Goal: Task Accomplishment & Management: Manage account settings

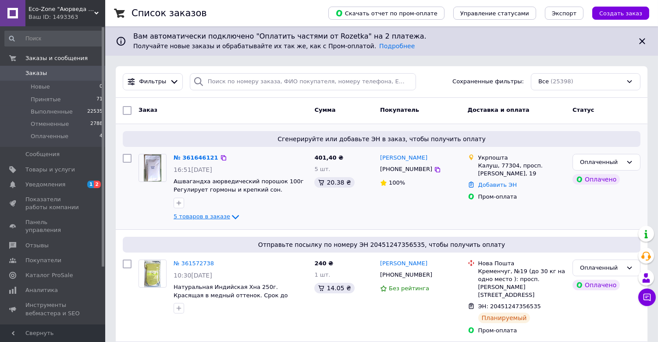
click at [232, 216] on icon at bounding box center [235, 217] width 7 height 4
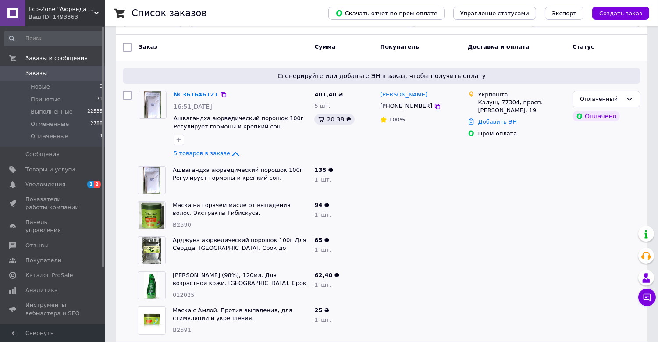
scroll to position [49, 0]
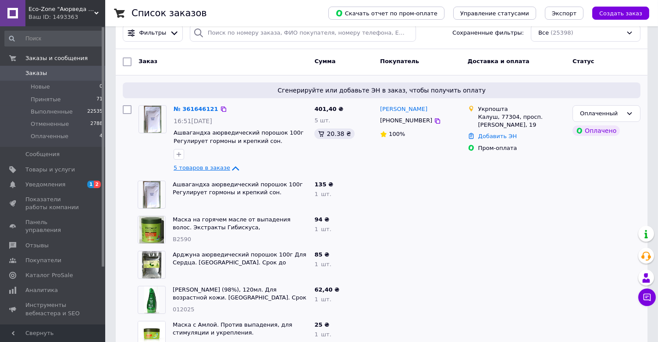
click at [230, 167] on icon at bounding box center [235, 168] width 11 height 11
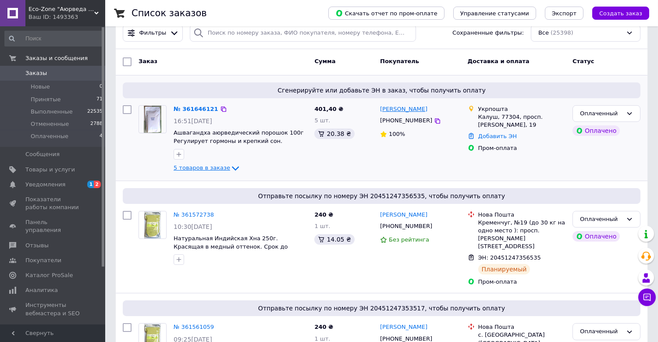
click at [398, 108] on link "[PERSON_NAME]" at bounding box center [403, 109] width 47 height 8
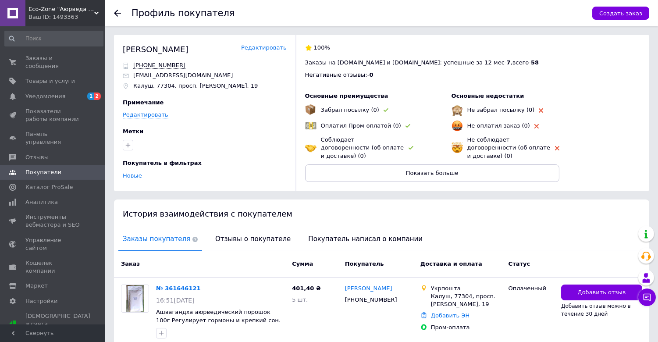
click at [117, 11] on icon at bounding box center [117, 13] width 7 height 7
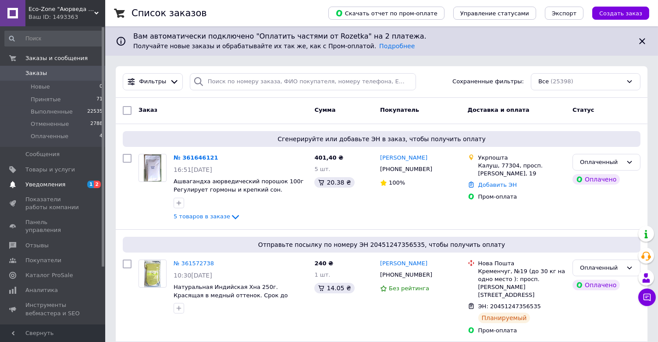
click at [46, 181] on span "Уведомления" at bounding box center [45, 185] width 40 height 8
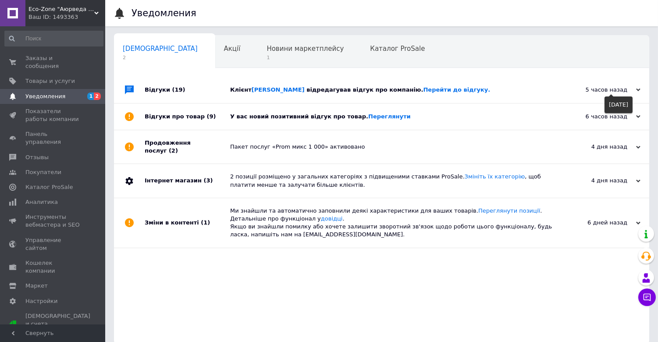
click at [639, 91] on use at bounding box center [638, 90] width 4 height 3
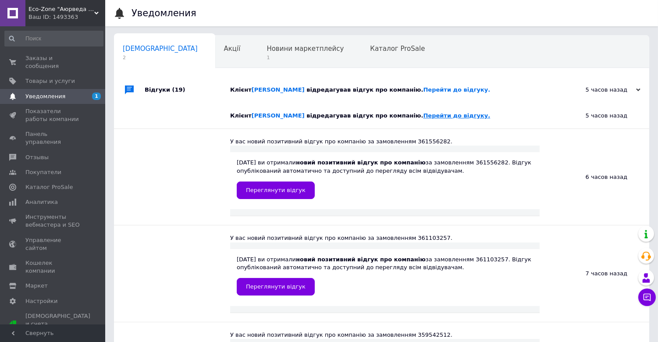
click at [423, 114] on link "Перейти до відгуку." at bounding box center [456, 115] width 67 height 7
click at [268, 89] on link "[PERSON_NAME]" at bounding box center [278, 89] width 53 height 7
